Goal: Task Accomplishment & Management: Use online tool/utility

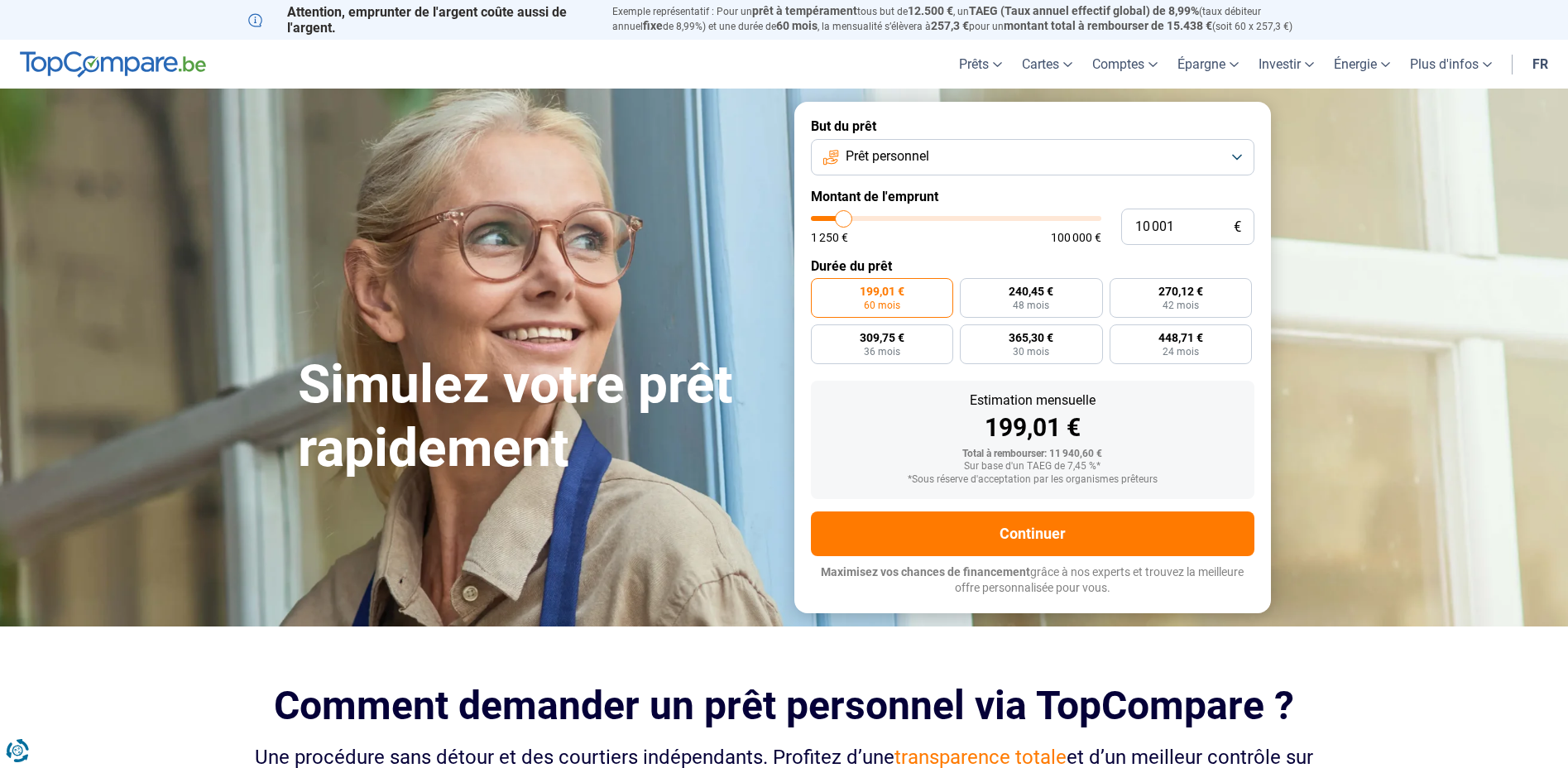
click at [1024, 164] on button "Prêt personnel" at bounding box center [1032, 157] width 444 height 37
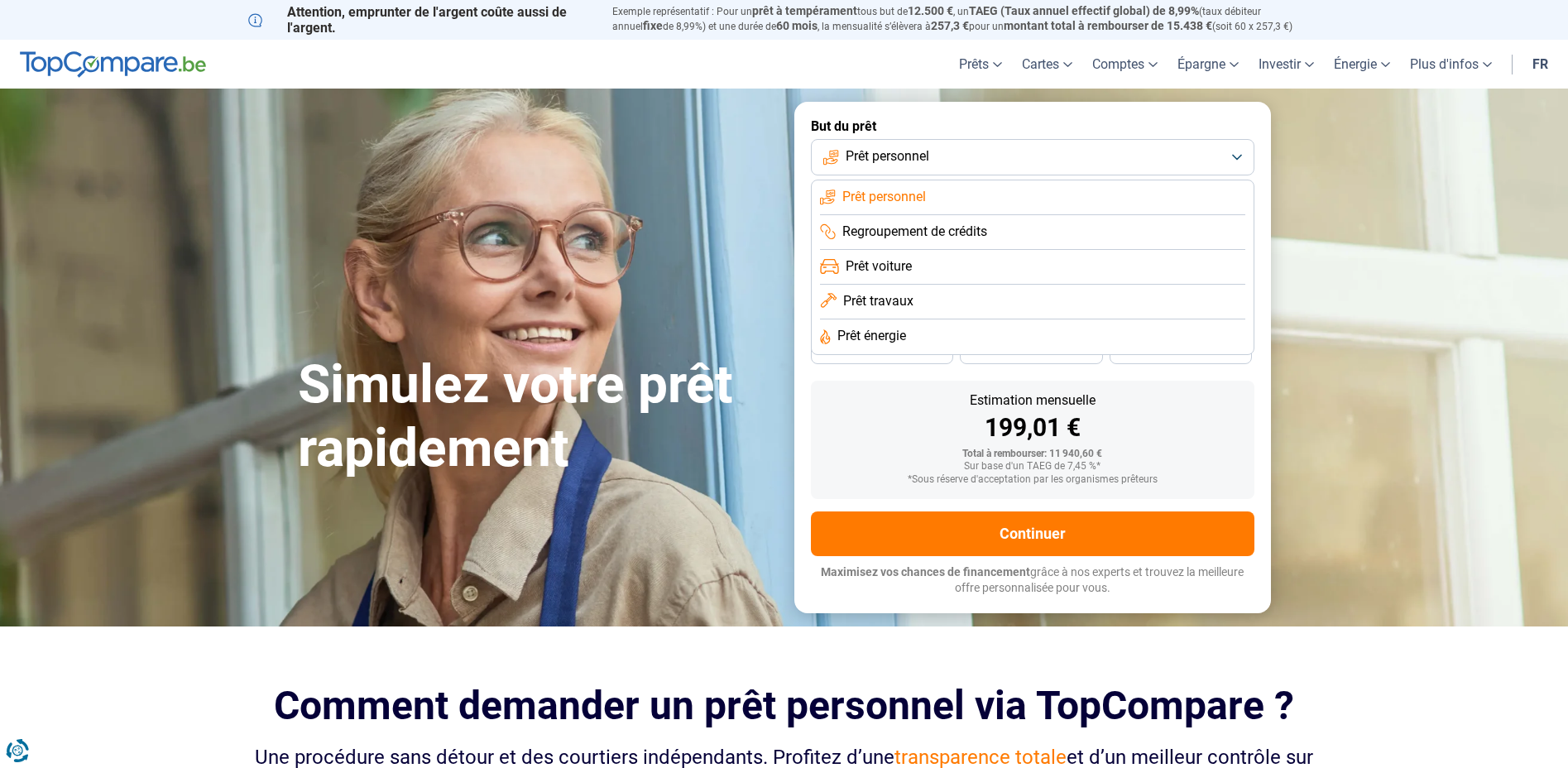
click at [922, 298] on li "Prêt travaux" at bounding box center [1032, 301] width 425 height 35
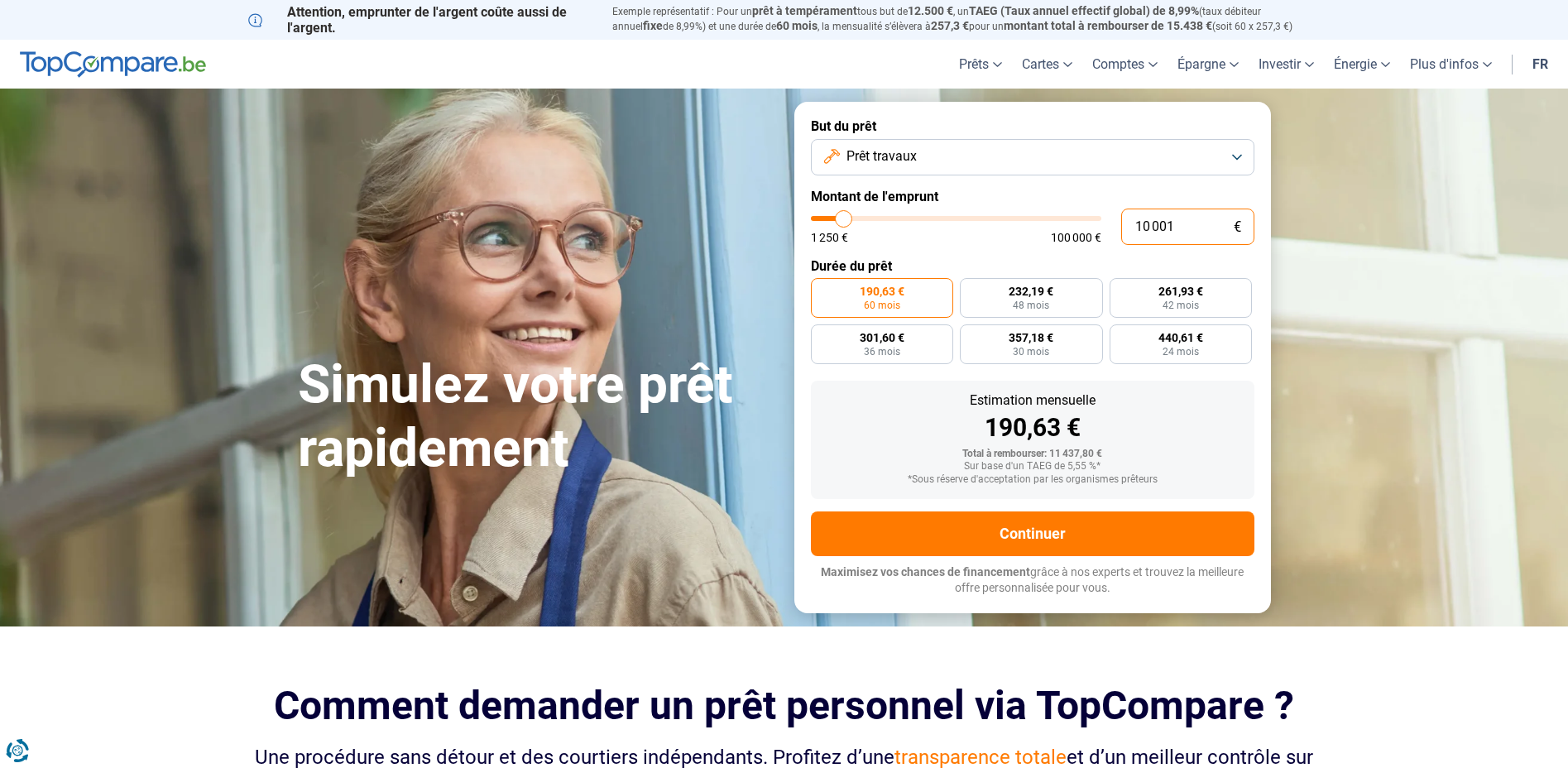
drag, startPoint x: 1190, startPoint y: 222, endPoint x: 1091, endPoint y: 226, distance: 99.1
click at [1102, 224] on div "10 001 € 1 250 € 100 000 €" at bounding box center [1032, 226] width 444 height 37
type input "6"
type input "1250"
type input "60"
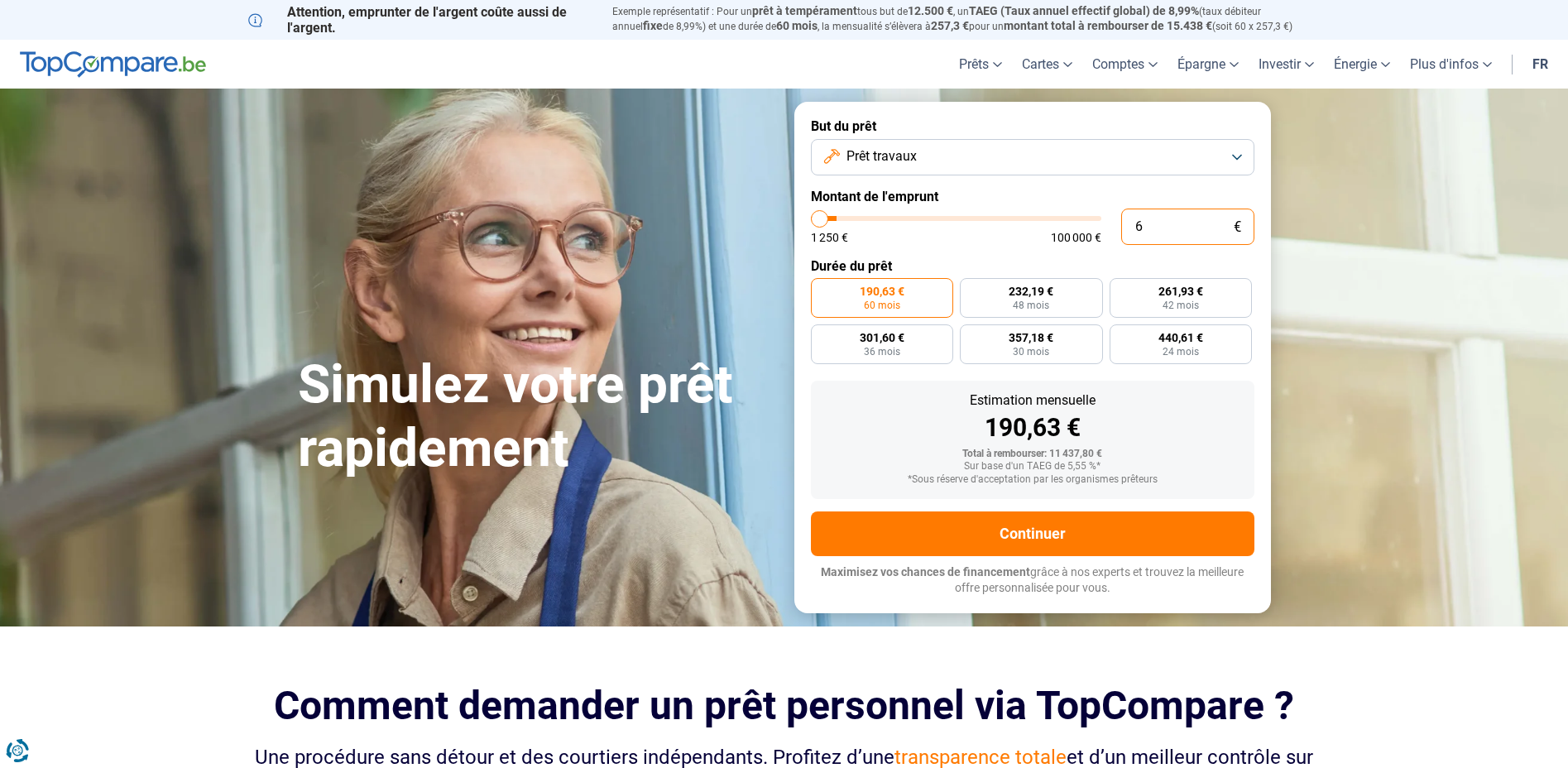
type input "1250"
type input "600"
type input "1250"
type input "6 000"
type input "6000"
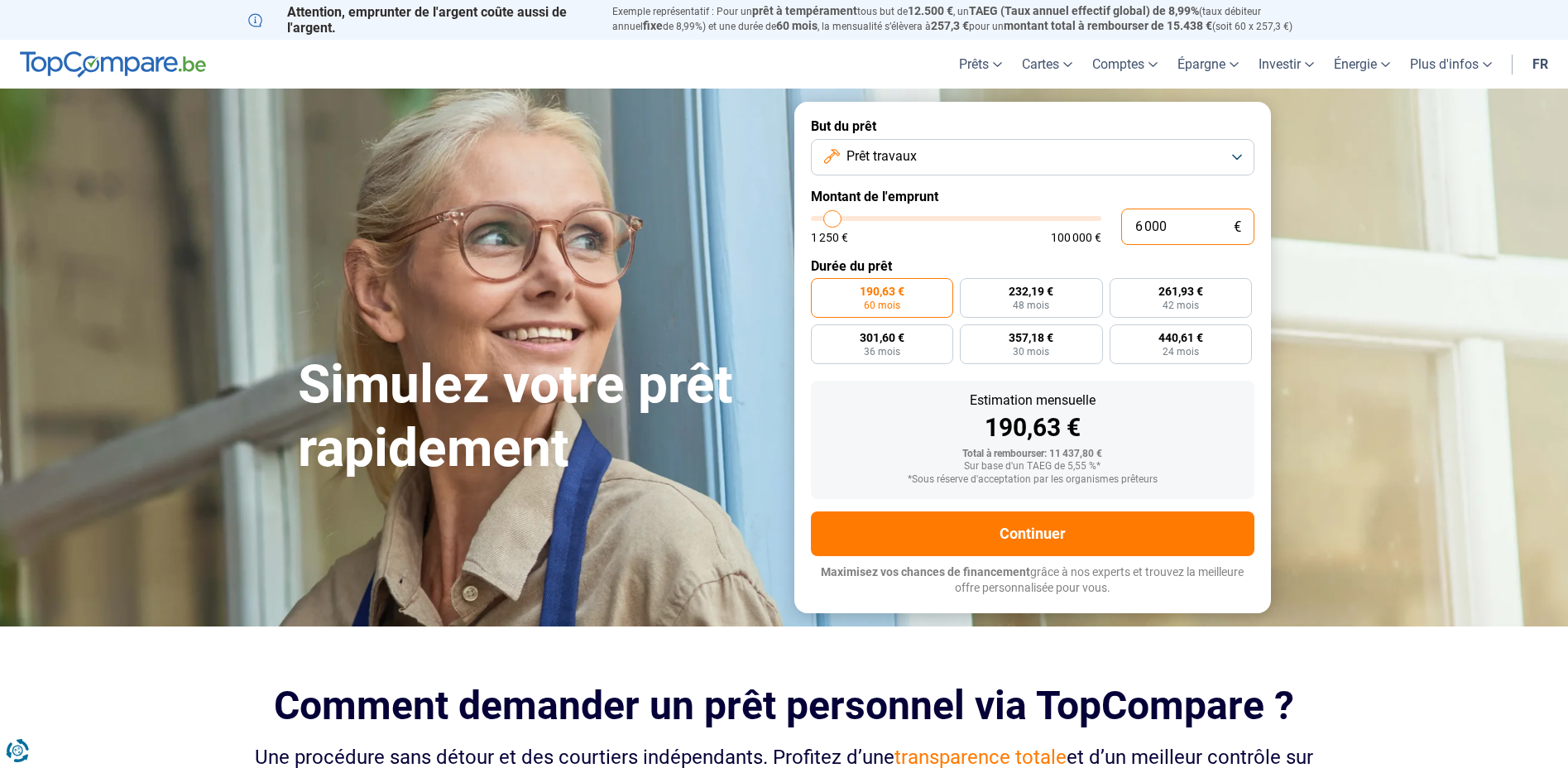
type input "60 000"
type input "60000"
type input "60 000"
radio input "false"
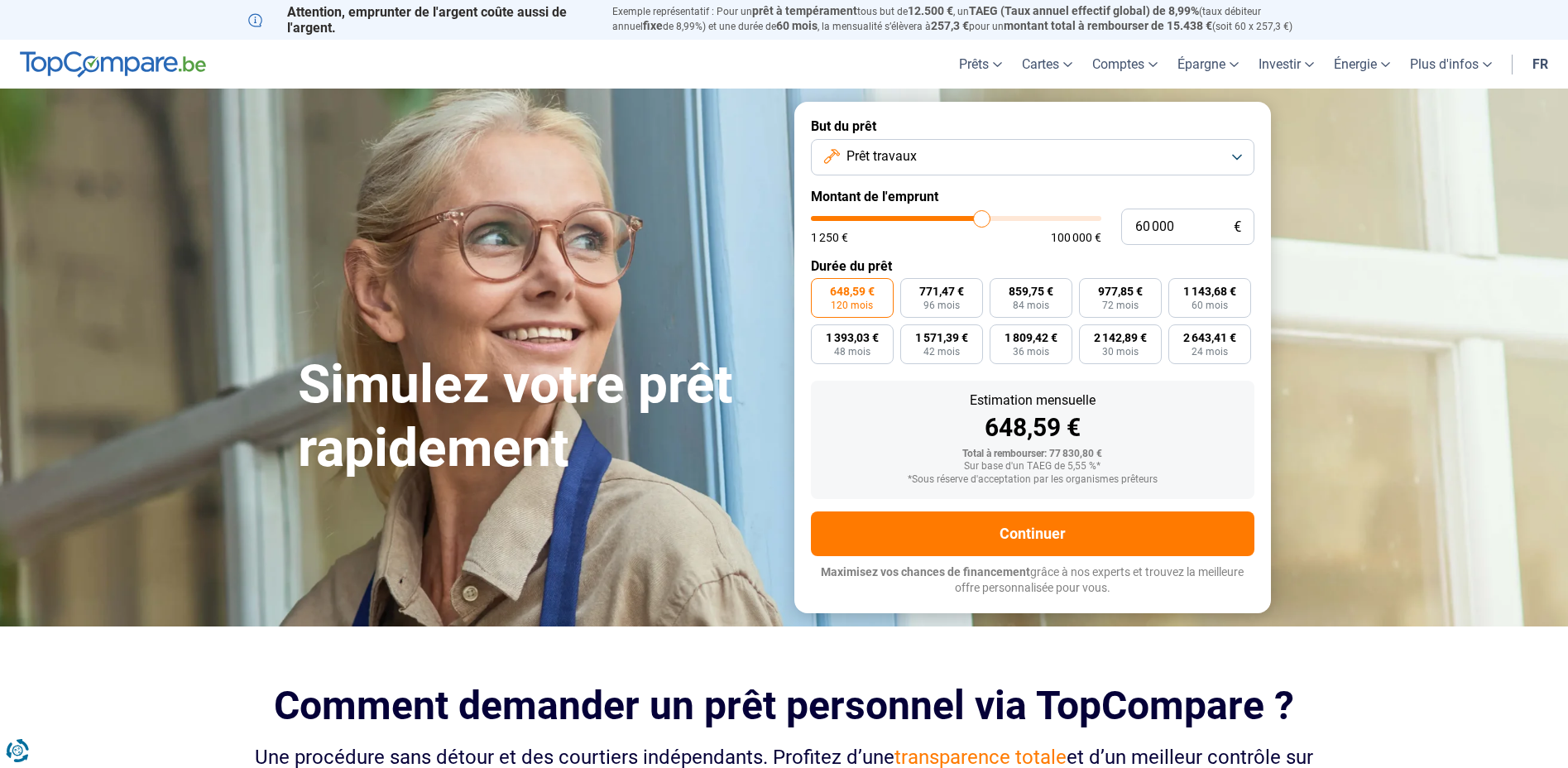
click at [941, 245] on form "But du prêt Prêt travaux Montant de l'emprunt 60 000 € 1 250 € 100 000 € Durée …" at bounding box center [1033, 356] width 476 height 510
drag, startPoint x: 941, startPoint y: 246, endPoint x: 916, endPoint y: 245, distance: 25.0
click at [916, 245] on form "But du prêt Prêt travaux Montant de l'emprunt 60 000 € 1 250 € 100 000 € Durée …" at bounding box center [1033, 356] width 476 height 510
click at [963, 164] on button "Prêt travaux" at bounding box center [1032, 157] width 444 height 37
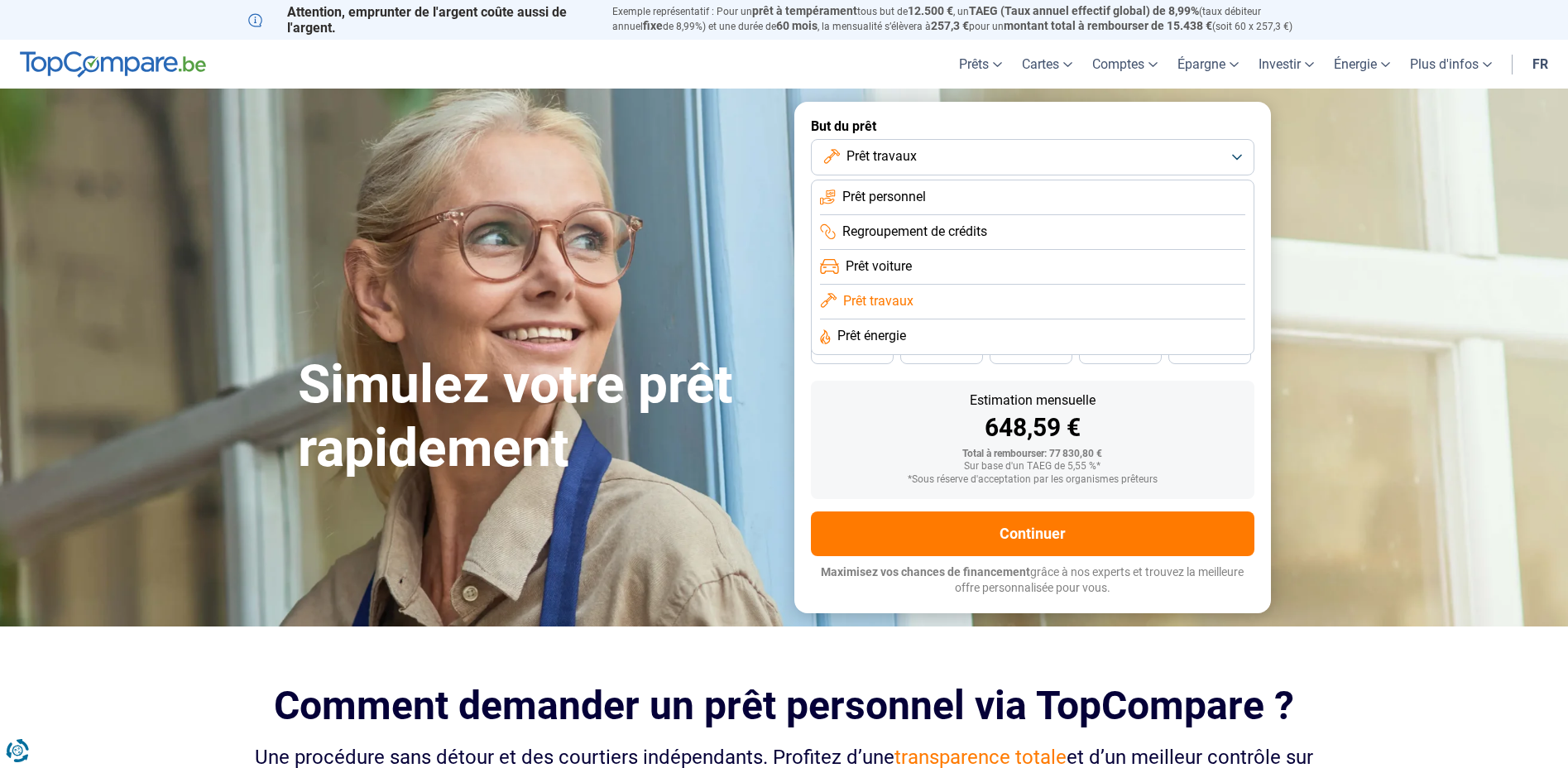
click at [889, 389] on div "Estimation mensuelle 648,59 € Total à rembourser: 77 830,80 € Sur base d'un TAE…" at bounding box center [1032, 440] width 444 height 118
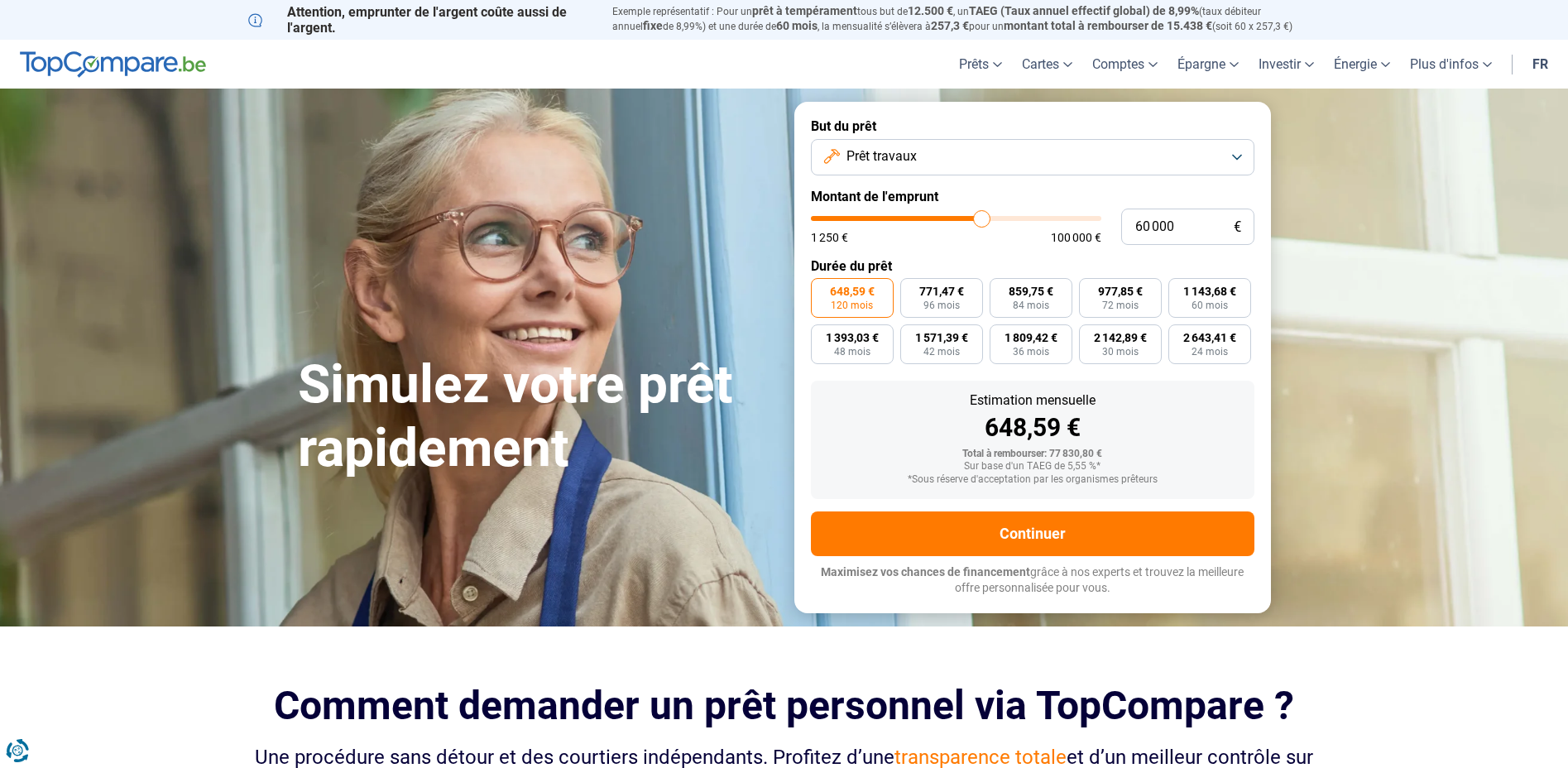
click at [946, 160] on button "Prêt travaux" at bounding box center [1032, 157] width 444 height 37
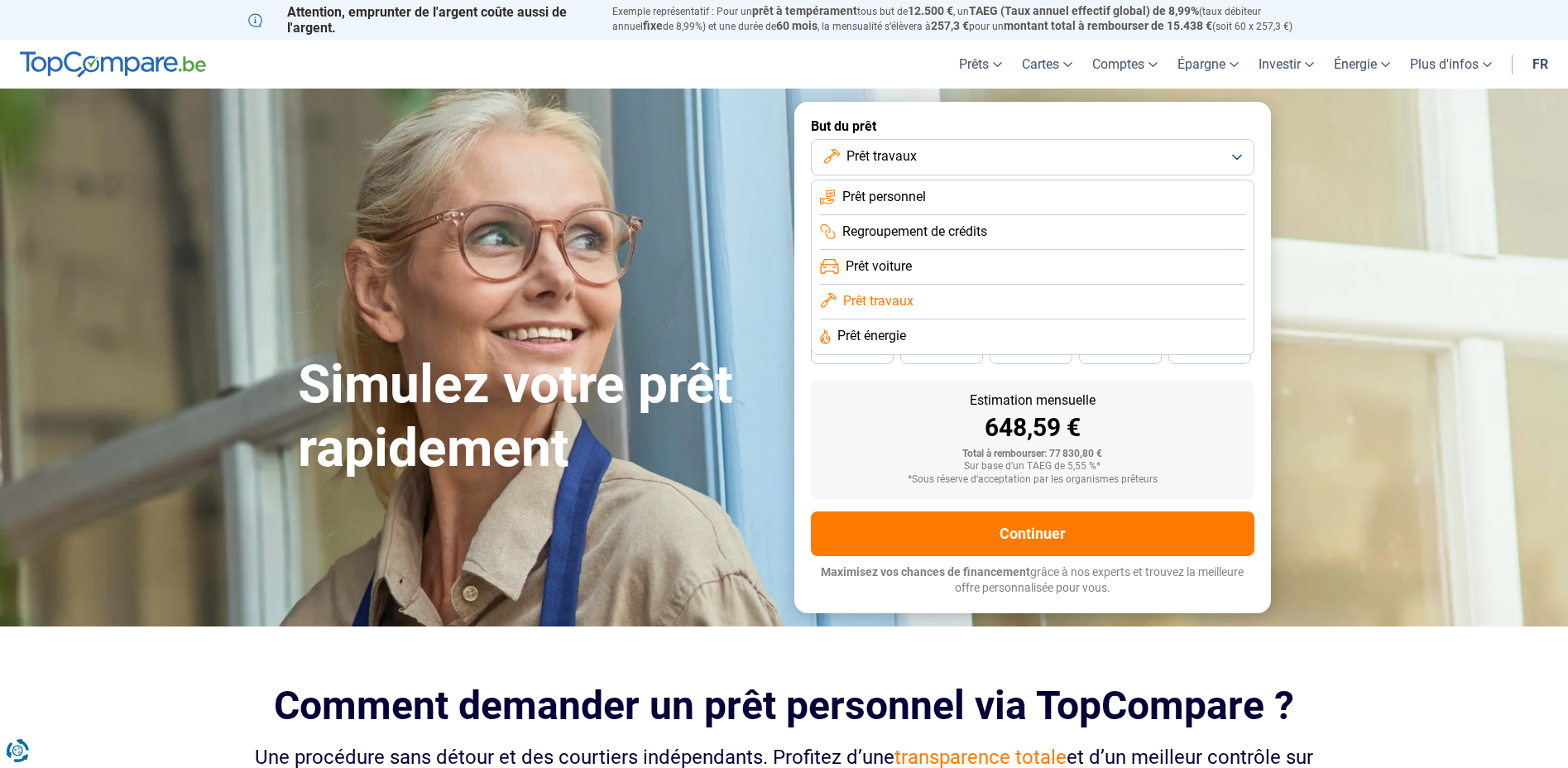
click at [887, 337] on span "Prêt énergie" at bounding box center [871, 335] width 68 height 18
